Goal: Navigation & Orientation: Find specific page/section

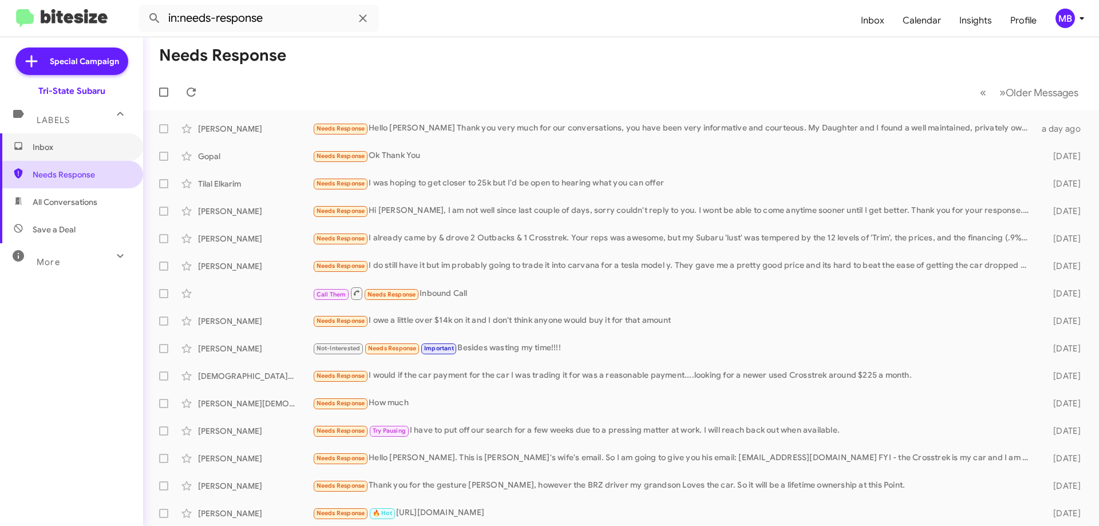
drag, startPoint x: 56, startPoint y: 149, endPoint x: 62, endPoint y: 165, distance: 16.7
click at [56, 149] on span "Inbox" at bounding box center [81, 146] width 97 height 11
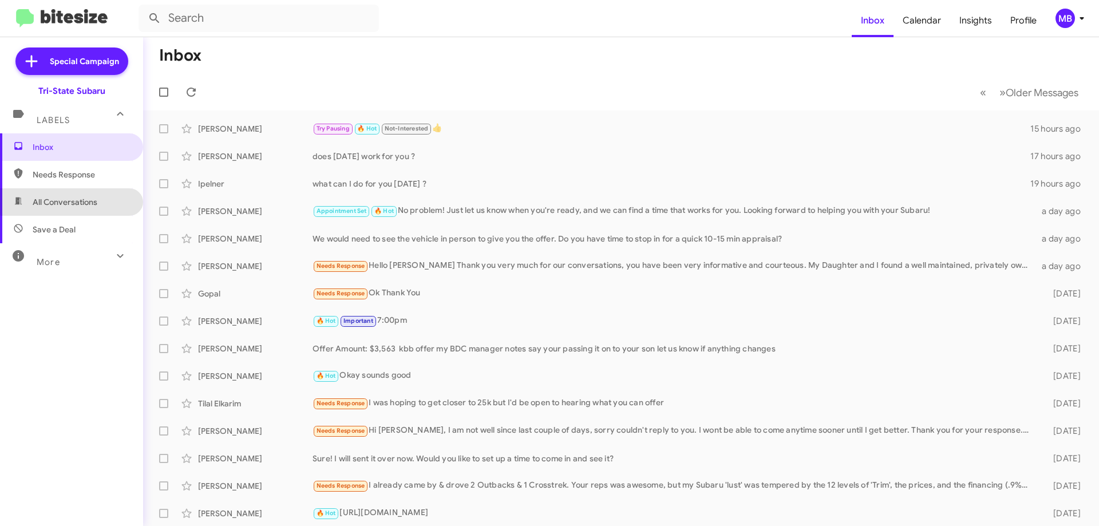
click at [96, 194] on span "All Conversations" at bounding box center [71, 201] width 143 height 27
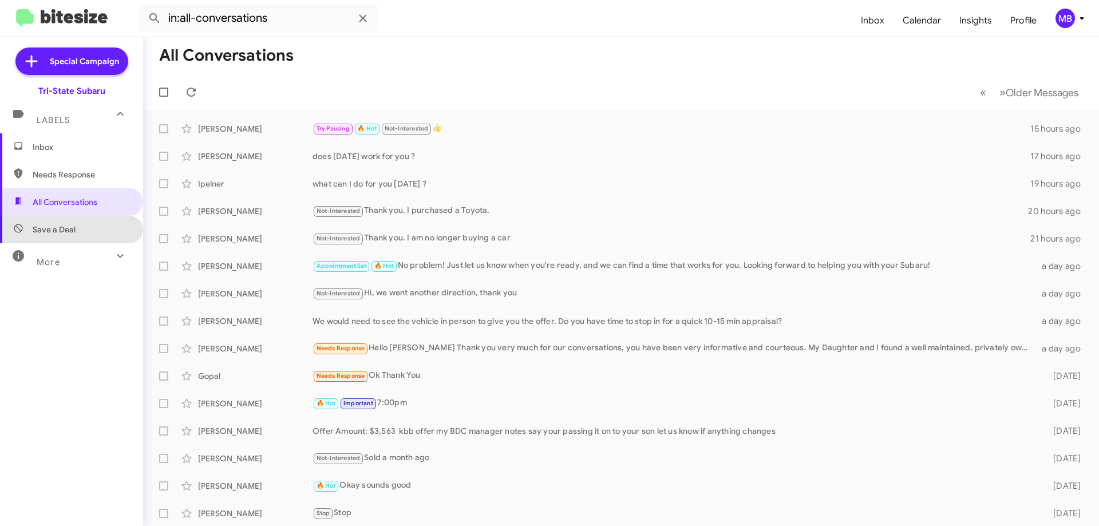
click at [100, 221] on span "Save a Deal" at bounding box center [71, 229] width 143 height 27
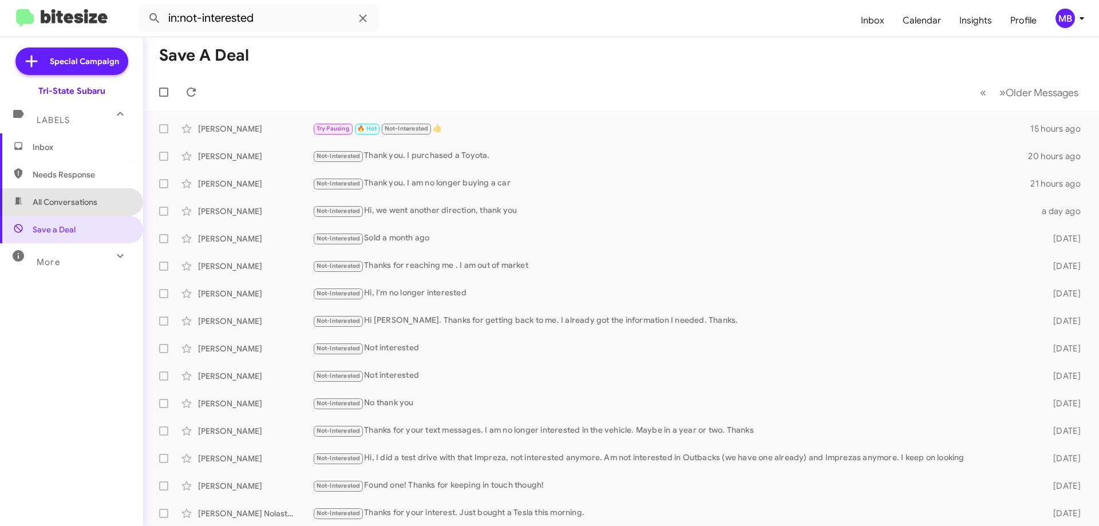
click at [96, 199] on span "All Conversations" at bounding box center [65, 201] width 65 height 11
type input "in:all-conversations"
